Goal: Information Seeking & Learning: Find specific fact

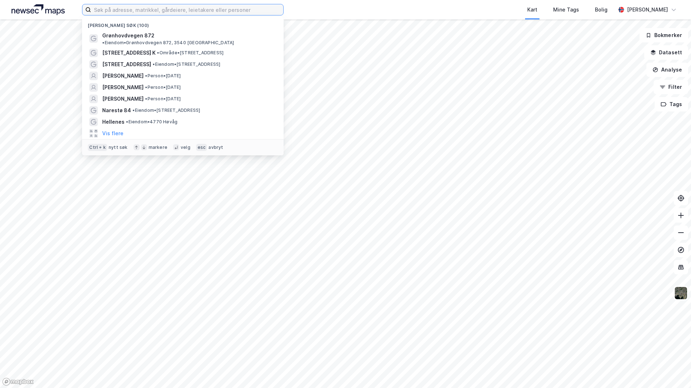
click at [134, 8] on input at bounding box center [187, 9] width 192 height 11
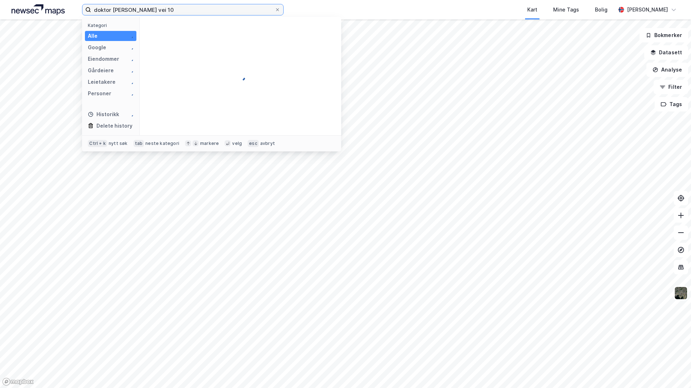
type input "doktor [PERSON_NAME] vei 10"
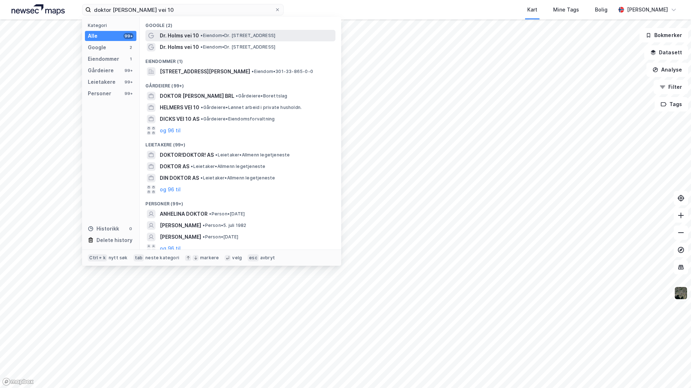
click at [181, 36] on span "Dr. Holms vei 10" at bounding box center [179, 35] width 39 height 9
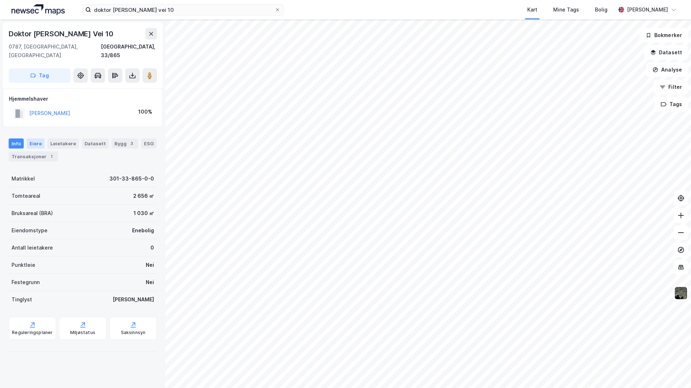
click at [32, 139] on div "Eiere" at bounding box center [36, 144] width 18 height 10
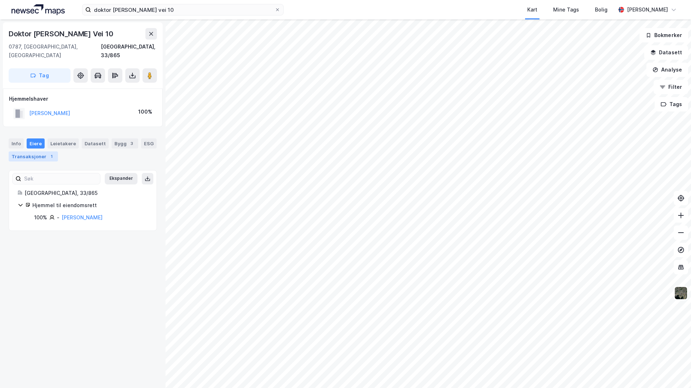
click at [42, 152] on div "Transaksjoner 1" at bounding box center [33, 157] width 49 height 10
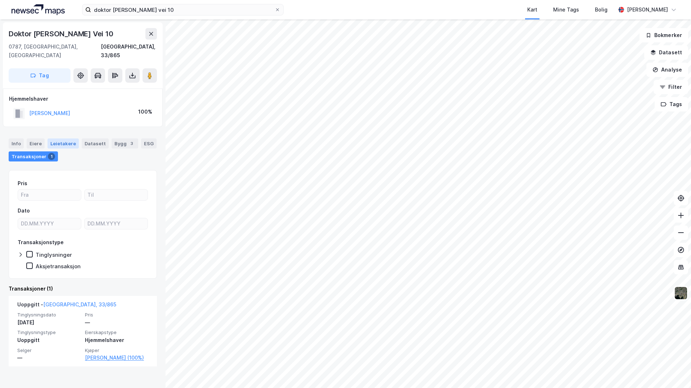
click at [57, 139] on div "Leietakere" at bounding box center [63, 144] width 31 height 10
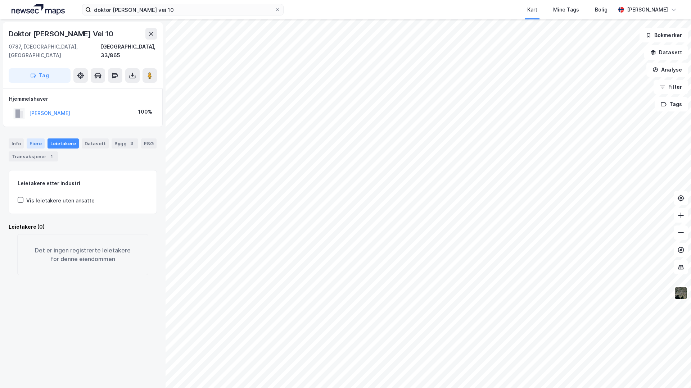
click at [41, 139] on div "Eiere" at bounding box center [36, 144] width 18 height 10
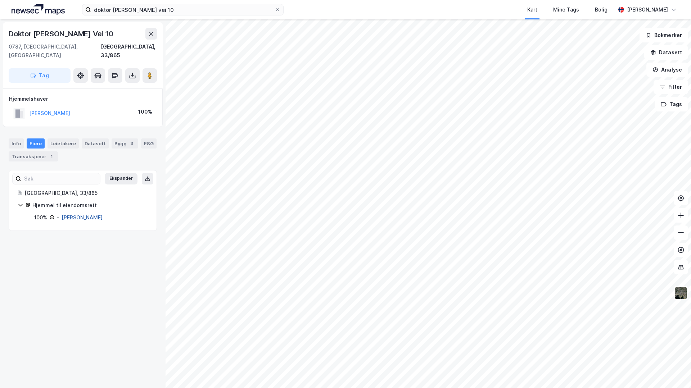
click at [98, 214] on link "[PERSON_NAME]" at bounding box center [82, 217] width 41 height 6
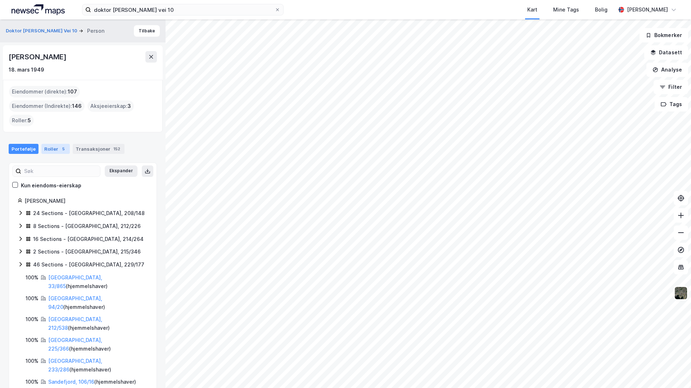
click at [54, 144] on div "Roller 5" at bounding box center [55, 149] width 28 height 10
